Goal: Task Accomplishment & Management: Manage account settings

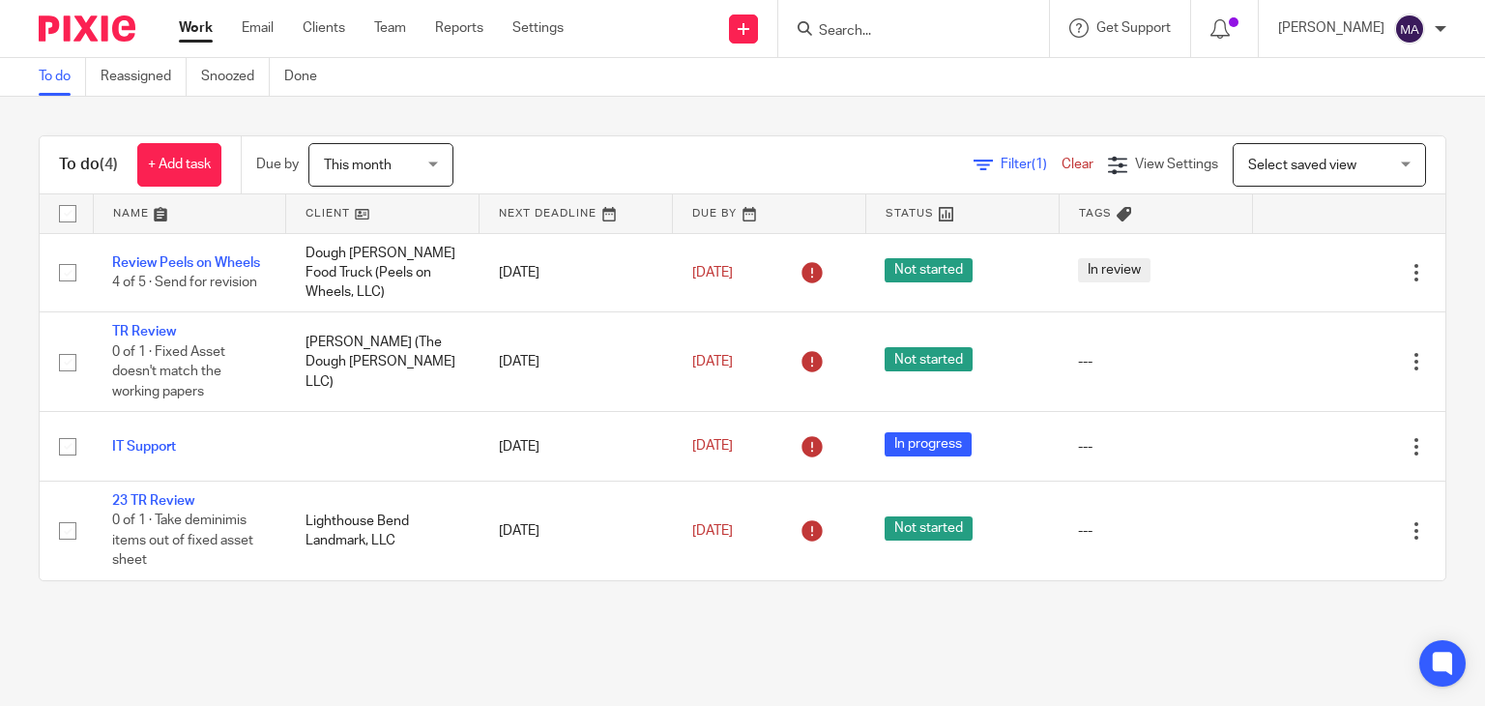
click at [1089, 628] on main "To do Reassigned Snoozed Done To do (4) + Add task Due by This month This month…" at bounding box center [742, 353] width 1485 height 706
click at [290, 78] on link "Done" at bounding box center [307, 77] width 47 height 38
